Goal: Check status: Check status

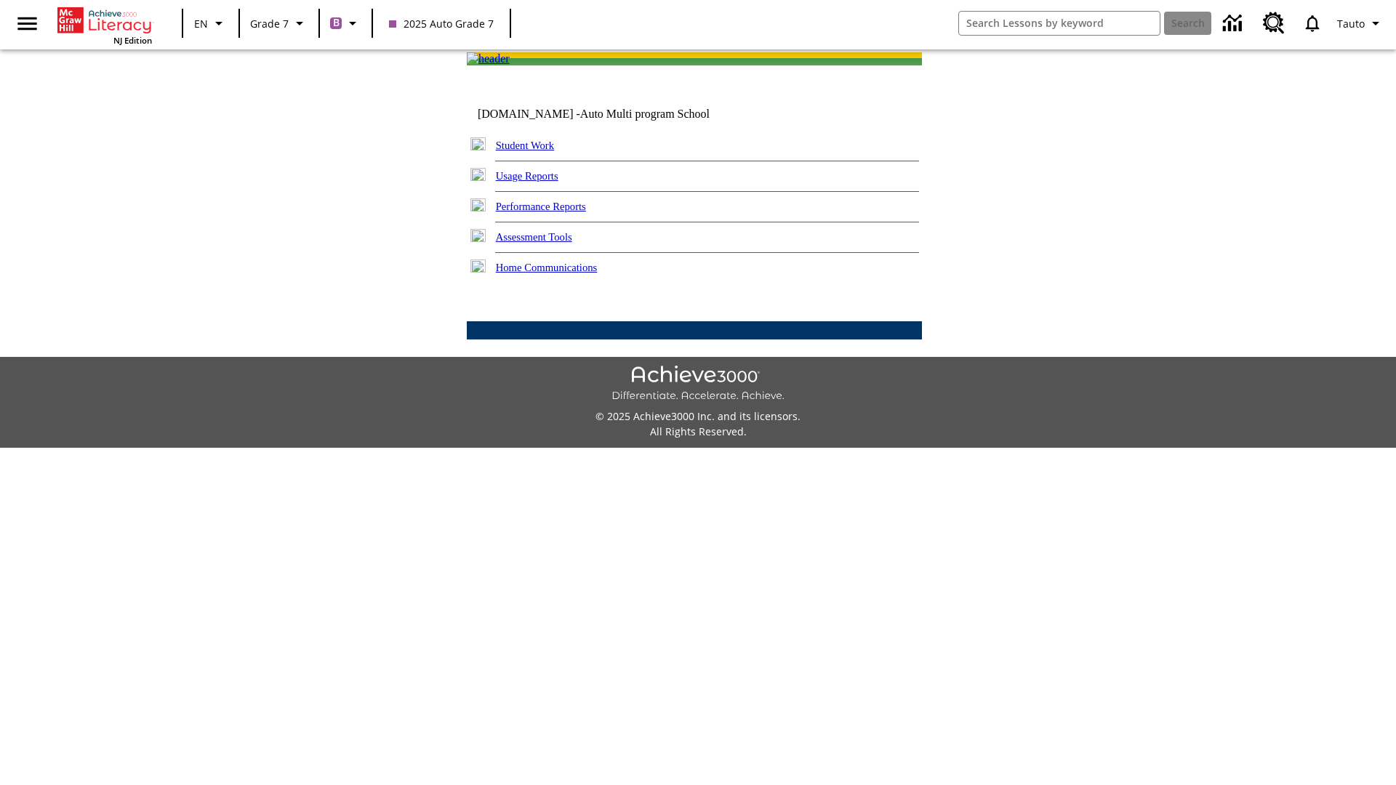
click at [534, 151] on link "Student Work" at bounding box center [525, 146] width 58 height 12
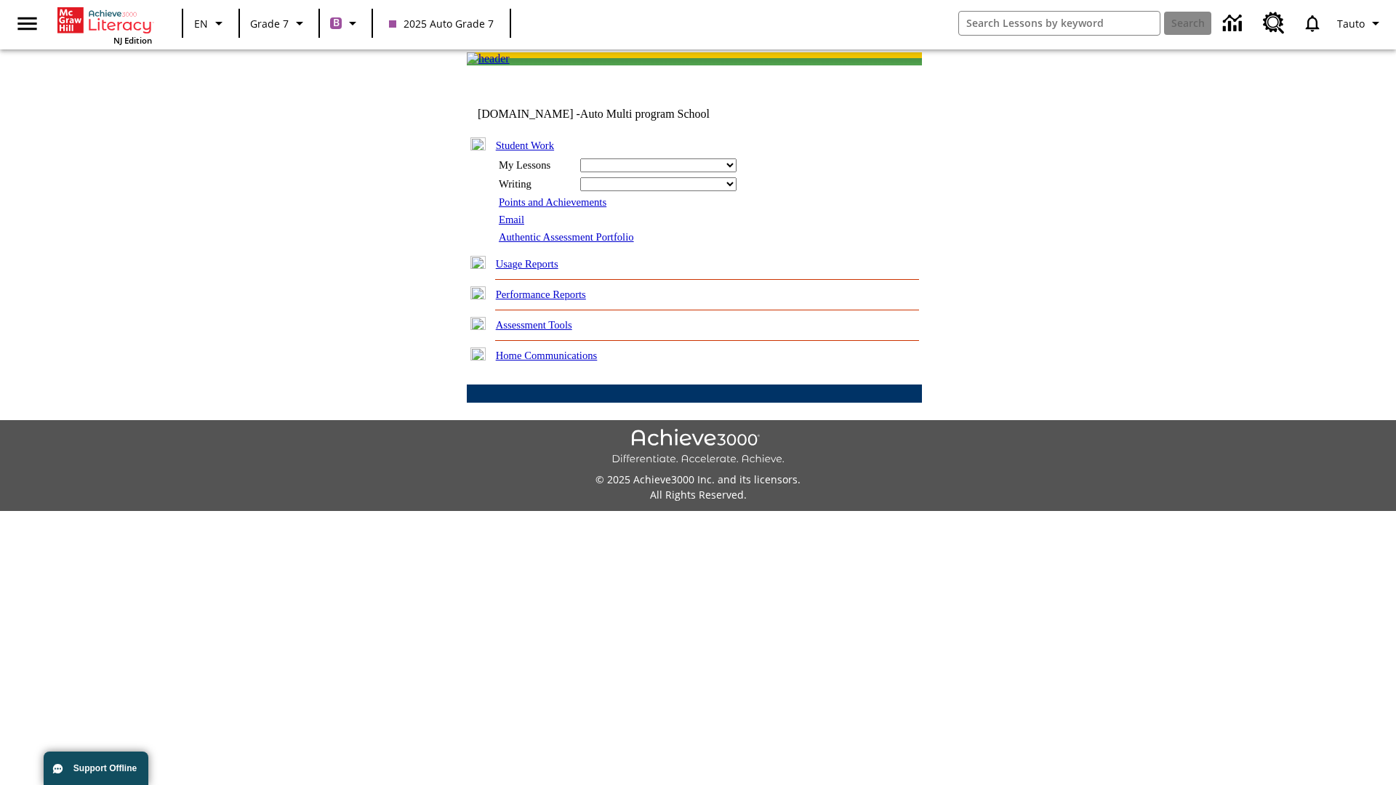
select select "/options/reports/?report_id=24&atype=1&section=2"
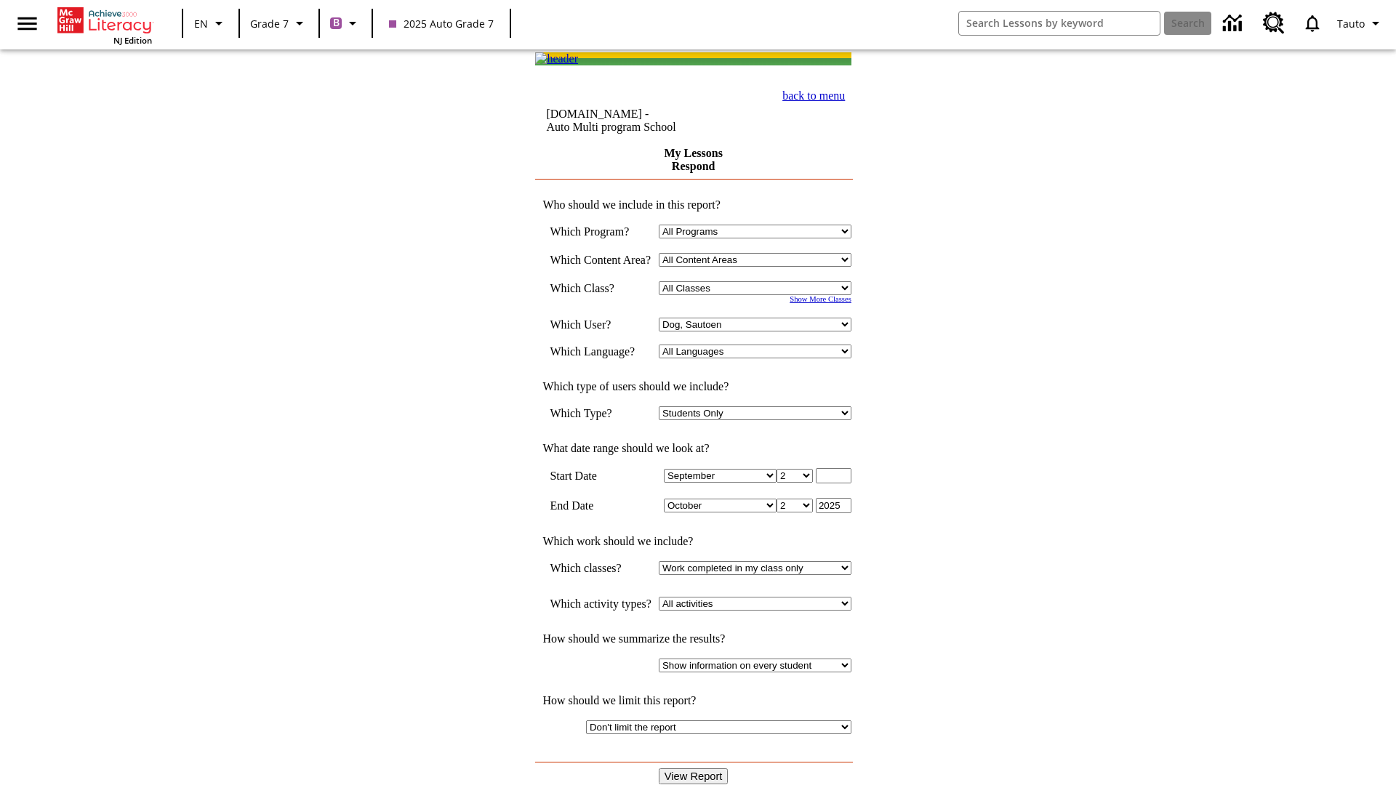
select select "21437138"
select select "4"
type input "2024"
click at [695, 768] on input "View Report" at bounding box center [694, 776] width 70 height 16
